Goal: Communication & Community: Answer question/provide support

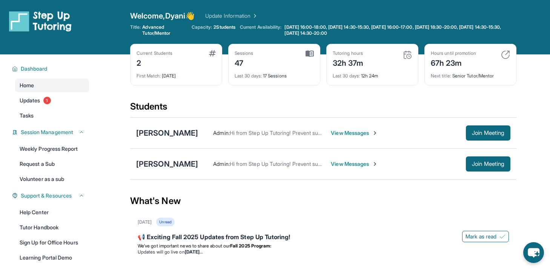
click at [331, 163] on span "View Messages" at bounding box center [354, 164] width 47 height 8
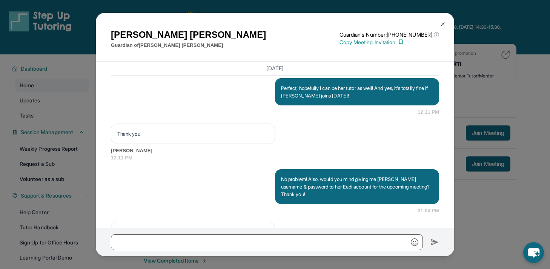
click at [443, 25] on img at bounding box center [443, 24] width 6 height 6
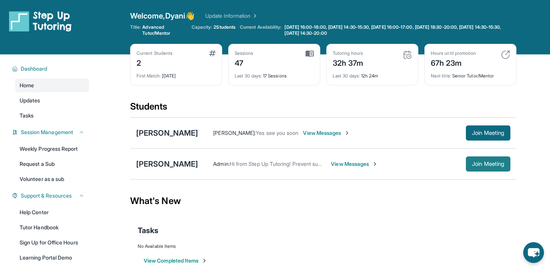
click at [477, 163] on span "Join Meeting" at bounding box center [488, 164] width 32 height 5
click at [331, 167] on span "View Messages" at bounding box center [354, 164] width 47 height 8
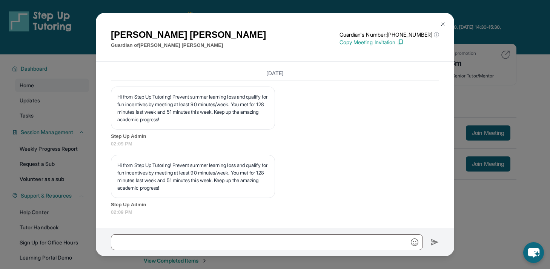
scroll to position [12523, 0]
copy p "Hey! Just a 15 min reminder before [PERSON_NAME] lesson [DATE] at 7pm!"
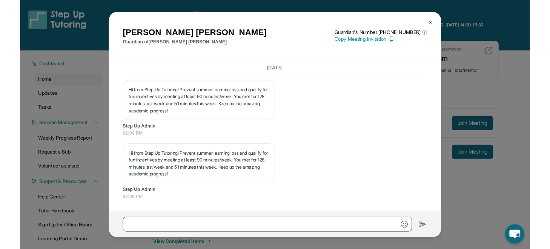
scroll to position [12714, 0]
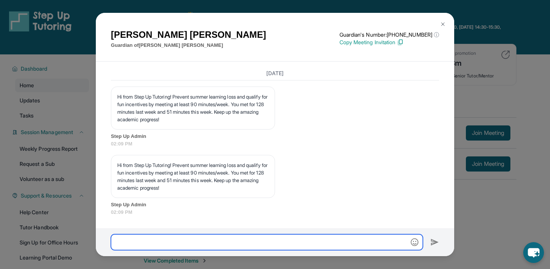
click at [233, 237] on input "text" at bounding box center [267, 242] width 312 height 16
paste input "**********"
type input "**********"
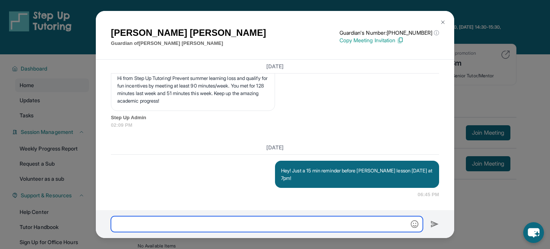
scroll to position [12792, 0]
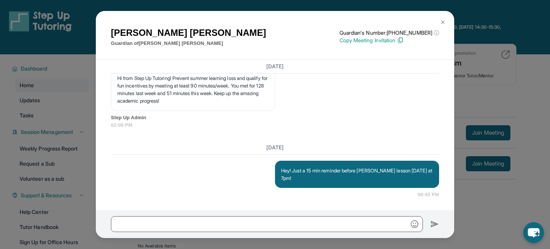
click at [480, 59] on div "[PERSON_NAME] Guardian of [PERSON_NAME] Guardian's Number: [PHONE_NUMBER] ⓘ Thi…" at bounding box center [275, 124] width 550 height 249
